Goal: Navigation & Orientation: Find specific page/section

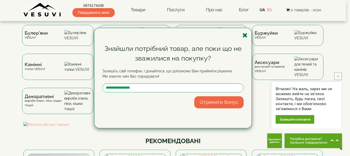
click at [246, 35] on icon "button" at bounding box center [245, 35] width 5 height 7
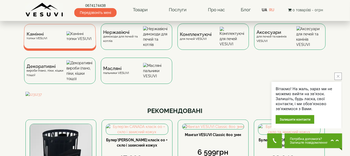
scroll to position [44, 0]
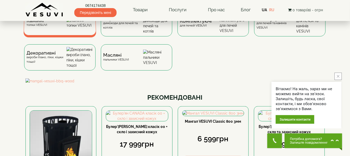
click at [39, 70] on div "Декоративні вироби (пано, піки, кішки тощо)" at bounding box center [59, 57] width 71 height 26
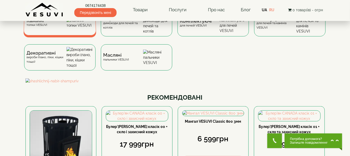
click at [40, 27] on div "Камінні топки VESUVI" at bounding box center [36, 23] width 21 height 8
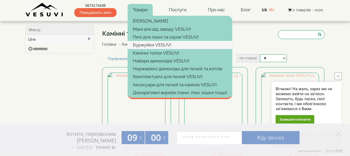
click at [151, 44] on link "Буржуйки VESUVI" at bounding box center [180, 45] width 105 height 8
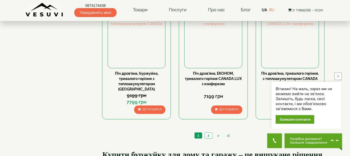
scroll to position [569, 0]
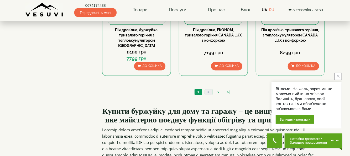
click at [208, 89] on link "2" at bounding box center [208, 92] width 7 height 6
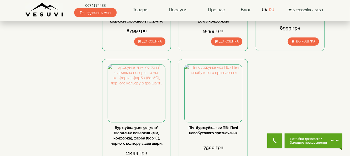
scroll to position [175, 0]
